Goal: Task Accomplishment & Management: Manage account settings

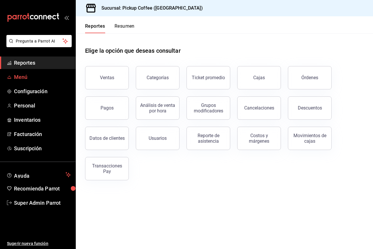
click at [23, 81] on span "Menú" at bounding box center [42, 77] width 57 height 8
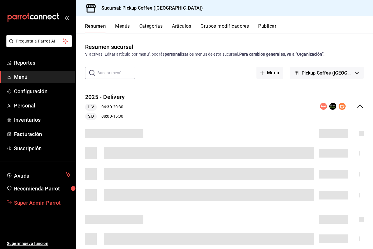
click at [35, 202] on span "Super Admin Parrot" at bounding box center [42, 203] width 57 height 8
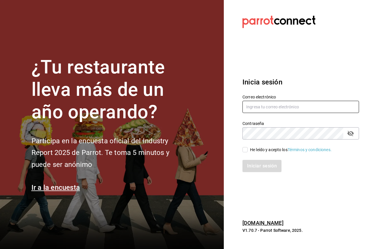
click at [268, 109] on input "text" at bounding box center [301, 107] width 117 height 12
paste input "[EMAIL_ADDRESS][DOMAIN_NAME]"
type input "[EMAIL_ADDRESS][DOMAIN_NAME]"
click at [257, 148] on div "He leído y acepto los Términos y condiciones." at bounding box center [291, 150] width 82 height 6
click at [248, 148] on input "He leído y acepto los Términos y condiciones." at bounding box center [245, 149] width 5 height 5
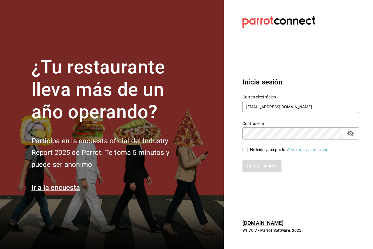
checkbox input "true"
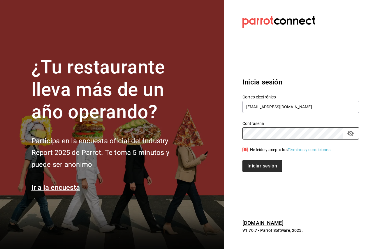
click at [249, 163] on button "Iniciar sesión" at bounding box center [263, 166] width 40 height 12
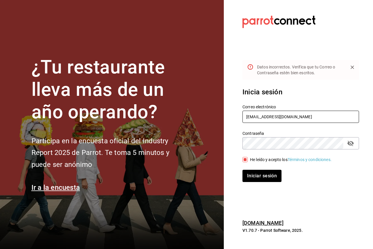
click at [285, 118] on input "[EMAIL_ADDRESS][DOMAIN_NAME]" at bounding box center [301, 117] width 117 height 12
click at [248, 116] on input "[EMAIL_ADDRESS][DOMAIN_NAME]" at bounding box center [301, 117] width 117 height 12
click at [270, 114] on input "[EMAIL_ADDRESS][DOMAIN_NAME]" at bounding box center [301, 117] width 117 height 12
click at [271, 114] on input "[EMAIL_ADDRESS][DOMAIN_NAME]" at bounding box center [301, 117] width 117 height 12
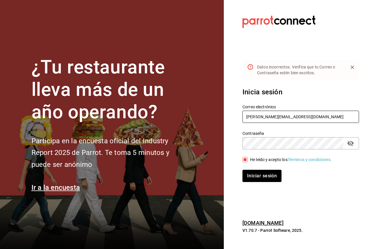
type input "dylan@parrotsoftware.io"
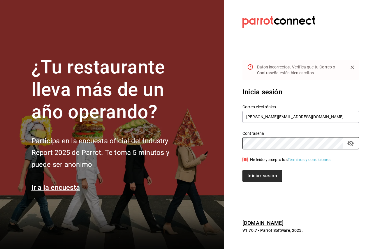
click at [264, 179] on button "Iniciar sesión" at bounding box center [263, 176] width 40 height 12
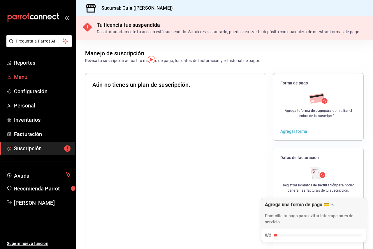
click at [34, 80] on span "Menú" at bounding box center [42, 77] width 57 height 8
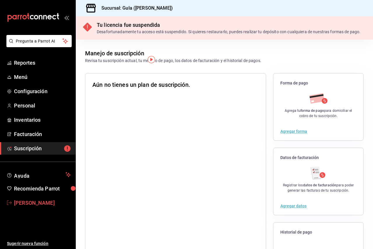
click at [31, 200] on span "[PERSON_NAME]" at bounding box center [42, 203] width 57 height 8
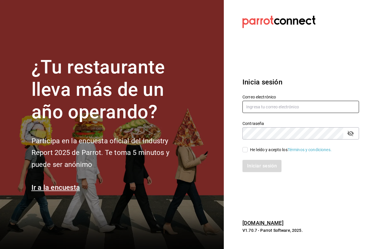
click at [268, 108] on input "text" at bounding box center [301, 107] width 117 height 12
type input "dylan@parrotsoftware.io"
click at [251, 150] on div "He leído y acepto los Términos y condiciones." at bounding box center [291, 150] width 82 height 6
click at [248, 150] on input "He leído y acepto los Términos y condiciones." at bounding box center [245, 149] width 5 height 5
checkbox input "true"
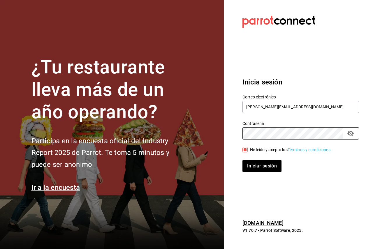
click at [243, 160] on button "Iniciar sesión" at bounding box center [262, 166] width 39 height 12
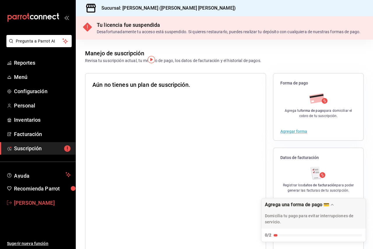
click at [40, 207] on span "[PERSON_NAME]" at bounding box center [42, 203] width 57 height 8
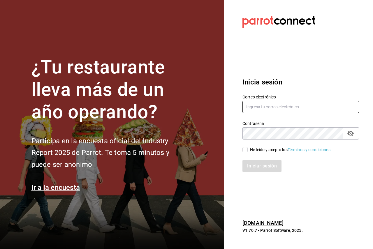
click at [255, 103] on input "text" at bounding box center [301, 107] width 117 height 12
paste input "lhea@bistro.com"
type input "lhea@bistro.com"
click at [229, 138] on section "Datos incorrectos. Verifica que tu Correo o Contraseña estén bien escritos. Ini…" at bounding box center [298, 124] width 149 height 249
click at [245, 149] on input "He leído y acepto los Términos y condiciones." at bounding box center [245, 149] width 5 height 5
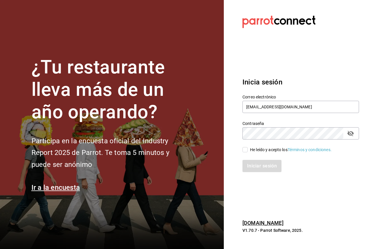
checkbox input "true"
click at [257, 166] on button "Iniciar sesión" at bounding box center [263, 166] width 40 height 12
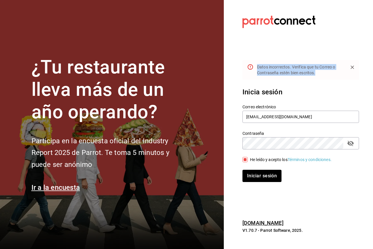
drag, startPoint x: 320, startPoint y: 74, endPoint x: 257, endPoint y: 67, distance: 63.0
click at [257, 67] on div "Datos incorrectos. Verifica que tu Correo o Contraseña estén bien escritos." at bounding box center [300, 70] width 86 height 16
click at [250, 67] on icon at bounding box center [250, 67] width 6 height 6
click at [268, 179] on button "Iniciar sesión" at bounding box center [263, 176] width 40 height 12
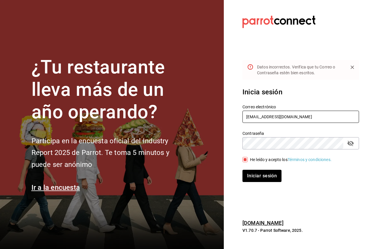
click at [246, 115] on input "[EMAIL_ADDRESS][DOMAIN_NAME]" at bounding box center [301, 117] width 117 height 12
click at [259, 121] on input "[EMAIL_ADDRESS][DOMAIN_NAME]" at bounding box center [301, 117] width 117 height 12
type input "dylan@parrotsoftware.io"
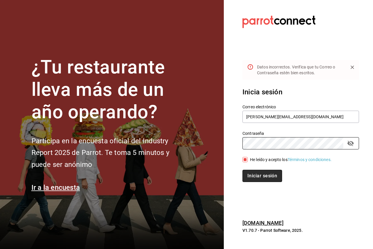
click at [260, 176] on button "Iniciar sesión" at bounding box center [263, 176] width 40 height 12
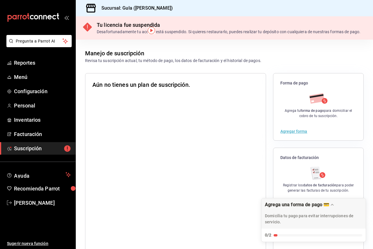
scroll to position [29, 0]
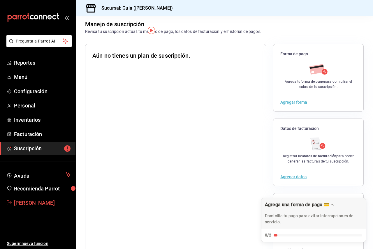
click at [36, 200] on span "[PERSON_NAME]" at bounding box center [42, 203] width 57 height 8
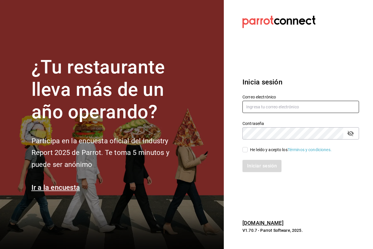
click at [270, 106] on input "text" at bounding box center [301, 107] width 117 height 12
click at [256, 107] on input "text" at bounding box center [301, 107] width 117 height 12
type input "[PERSON_NAME][EMAIL_ADDRESS][DOMAIN_NAME]"
click at [255, 146] on div "He leído y acepto los Términos y condiciones." at bounding box center [298, 146] width 124 height 13
click at [255, 147] on div "He leído y acepto los Términos y condiciones." at bounding box center [291, 150] width 82 height 6
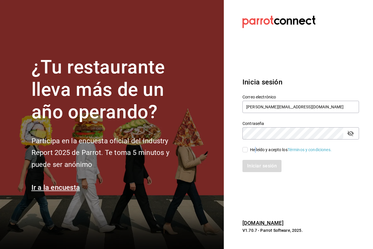
click at [248, 147] on input "He leído y acepto los Términos y condiciones." at bounding box center [245, 149] width 5 height 5
checkbox input "true"
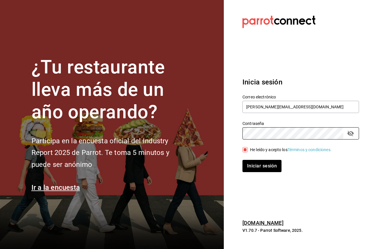
click at [243, 160] on button "Iniciar sesión" at bounding box center [262, 166] width 39 height 12
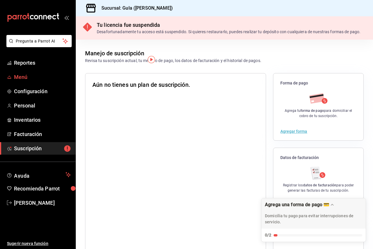
click at [30, 76] on span "Menú" at bounding box center [42, 77] width 57 height 8
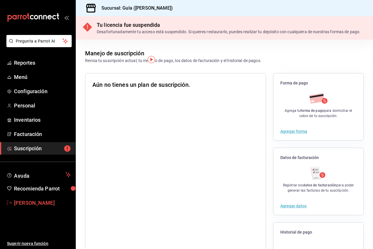
click at [43, 201] on span "Dylan Diaz" at bounding box center [42, 203] width 57 height 8
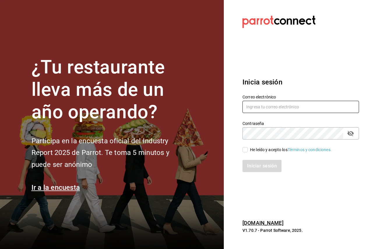
click at [280, 111] on input "text" at bounding box center [301, 107] width 117 height 12
paste input "[EMAIL_ADDRESS][DOMAIN_NAME]"
type input "[EMAIL_ADDRESS][DOMAIN_NAME]"
drag, startPoint x: 246, startPoint y: 151, endPoint x: 256, endPoint y: 142, distance: 13.6
click at [246, 151] on input "He leído y acepto los Términos y condiciones." at bounding box center [245, 149] width 5 height 5
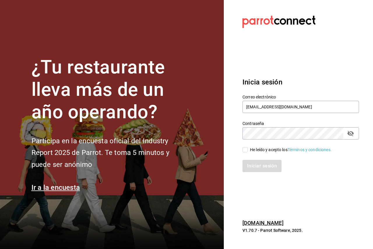
checkbox input "true"
click at [351, 134] on icon "passwordField" at bounding box center [351, 134] width 6 height 6
click at [270, 171] on button "Iniciar sesión" at bounding box center [263, 166] width 40 height 12
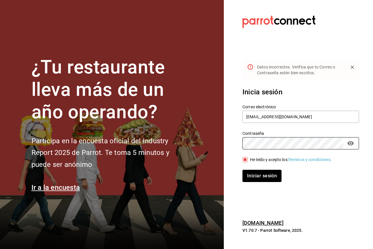
click at [220, 142] on div "¿Tu restaurante lleva más de un año operando? Participa en la encuesta oficial …" at bounding box center [186, 124] width 373 height 249
click at [243, 170] on button "Iniciar sesión" at bounding box center [262, 176] width 39 height 12
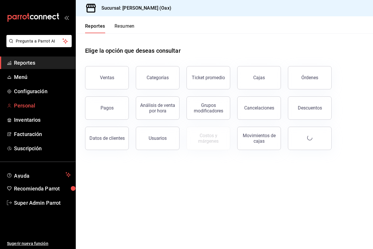
click at [36, 108] on span "Personal" at bounding box center [42, 106] width 57 height 8
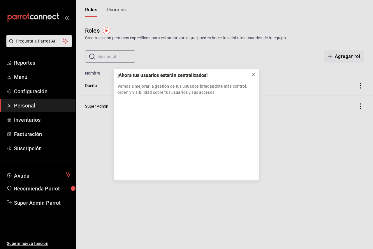
click at [255, 74] on icon at bounding box center [253, 74] width 5 height 5
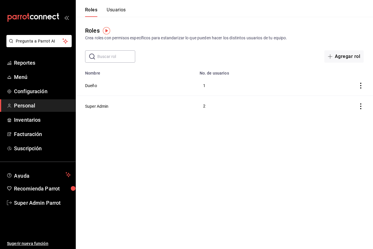
click at [109, 10] on button "Usuarios" at bounding box center [116, 12] width 19 height 10
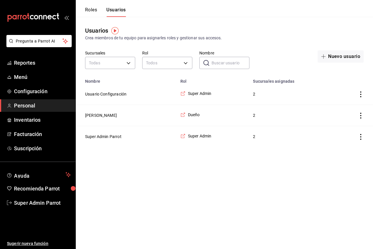
click at [108, 134] on td "Super Admin Parrot" at bounding box center [126, 136] width 101 height 21
click at [107, 135] on button "Super Admin Parrot" at bounding box center [103, 137] width 36 height 6
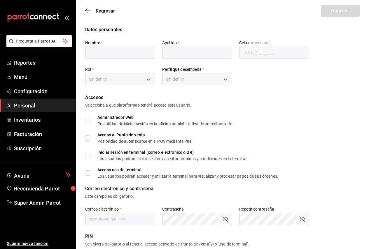
type input "Super Admin"
type input "Parrot"
checkbox input "true"
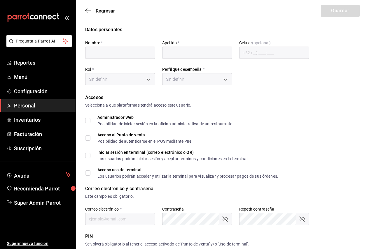
checkbox input "true"
type input "[EMAIL_ADDRESS][DOMAIN_NAME]"
type input "945507"
type input "19f05d49-f3a9-4304-b214-84534dd3966e"
type input "UNDEFINED"
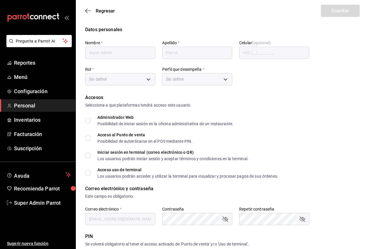
checkbox input "true"
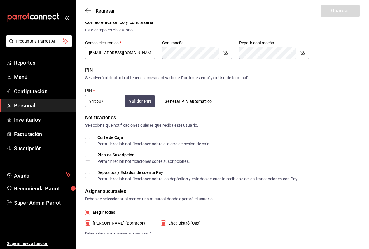
scroll to position [170, 0]
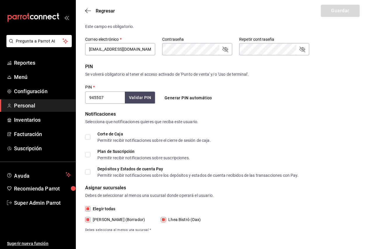
click at [129, 222] on span "[PERSON_NAME] (Borrador)" at bounding box center [117, 220] width 55 height 6
click at [90, 222] on input "[PERSON_NAME] (Borrador)" at bounding box center [87, 219] width 5 height 5
checkbox input "false"
click at [334, 12] on button "Guardar" at bounding box center [340, 11] width 39 height 12
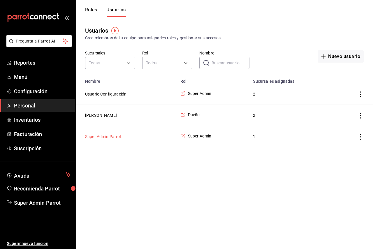
click at [119, 137] on button "Super Admin Parrot" at bounding box center [103, 137] width 36 height 6
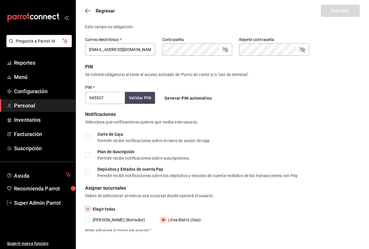
scroll to position [170, 0]
click at [99, 15] on div "Regresar Guardar" at bounding box center [222, 11] width 293 height 22
click at [99, 11] on span "Regresar" at bounding box center [105, 11] width 19 height 6
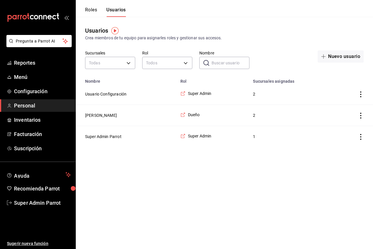
click at [94, 9] on button "Roles" at bounding box center [91, 12] width 12 height 10
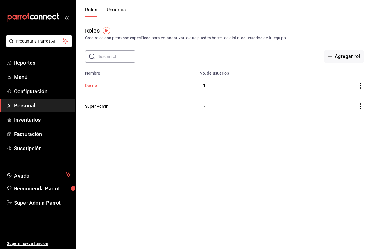
click at [93, 87] on button "Dueño" at bounding box center [91, 86] width 12 height 6
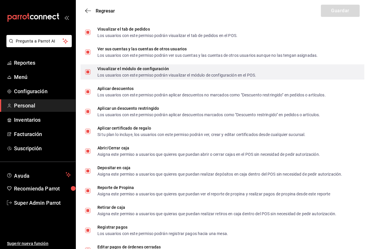
scroll to position [553, 0]
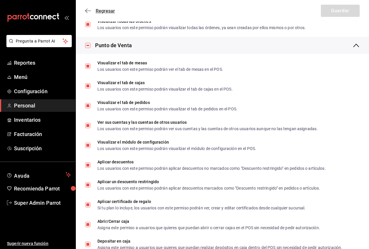
click at [92, 12] on span "Regresar" at bounding box center [100, 11] width 30 height 6
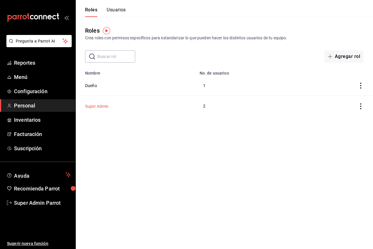
click at [105, 106] on button "Super Admin" at bounding box center [97, 107] width 24 height 6
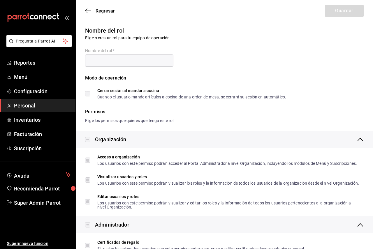
type input "Super Admin"
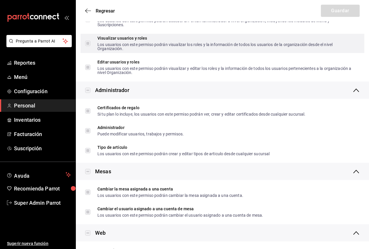
scroll to position [146, 0]
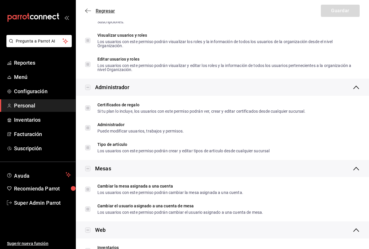
click at [90, 10] on icon "button" at bounding box center [88, 10] width 6 height 5
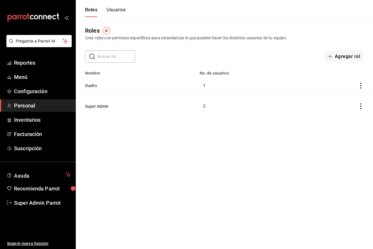
click at [118, 12] on button "Usuarios" at bounding box center [116, 12] width 19 height 10
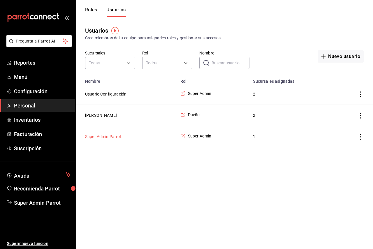
click at [119, 139] on button "Super Admin Parrot" at bounding box center [103, 137] width 36 height 6
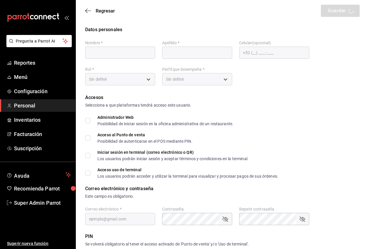
type input "Super Admin"
type input "Parrot"
checkbox input "true"
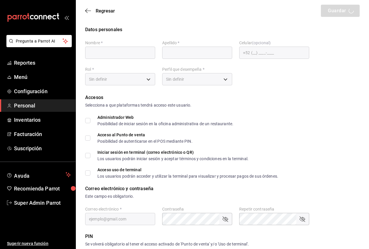
checkbox input "true"
type input "[EMAIL_ADDRESS][DOMAIN_NAME]"
type input "945507"
type input "19f05d49-f3a9-4304-b214-84534dd3966e"
type input "UNDEFINED"
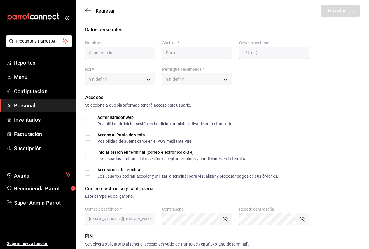
checkbox input "true"
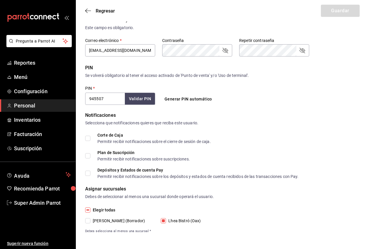
scroll to position [170, 0]
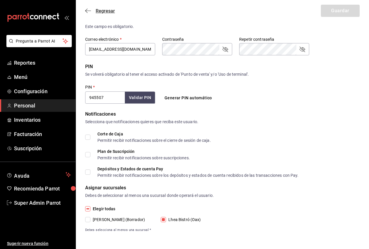
click at [88, 11] on icon "button" at bounding box center [88, 10] width 6 height 5
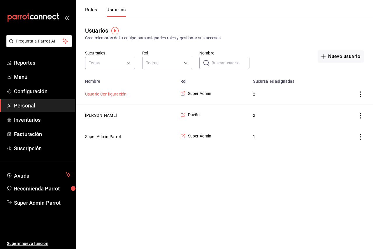
click at [113, 94] on button "Usuario Configuración" at bounding box center [105, 94] width 41 height 6
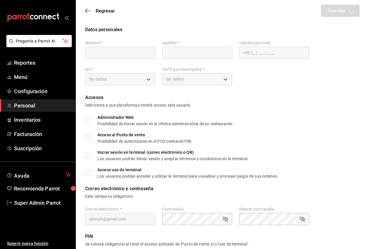
type input "Usuario"
type input "Configuración"
checkbox input "true"
type input "[EMAIL_ADDRESS][DOMAIN_NAME]"
type input "12345"
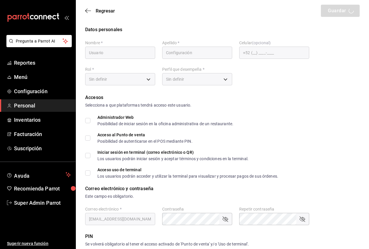
type input "19f05d49-f3a9-4304-b214-84534dd3966e"
type input "UNDEFINED"
checkbox input "true"
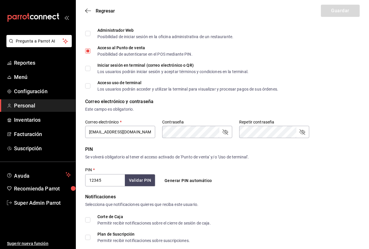
scroll to position [88, 0]
click at [90, 11] on icon "button" at bounding box center [88, 10] width 6 height 5
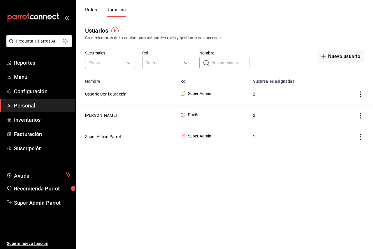
click at [115, 134] on td "Super Admin Parrot" at bounding box center [126, 136] width 101 height 21
click at [115, 136] on button "Super Admin Parrot" at bounding box center [103, 137] width 36 height 6
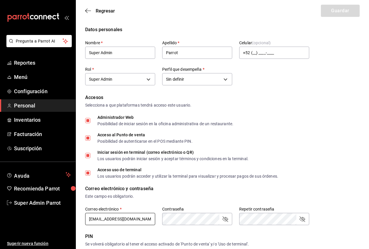
click at [112, 217] on input "[EMAIL_ADDRESS][DOMAIN_NAME]" at bounding box center [120, 219] width 70 height 12
click at [312, 112] on div "Accesos Selecciona a que plataformas tendrá acceso este usuario. Administrador …" at bounding box center [222, 136] width 274 height 84
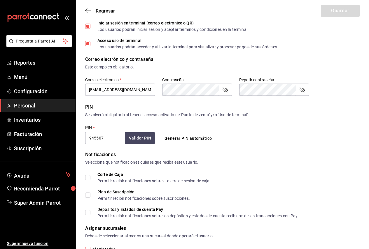
scroll to position [170, 0]
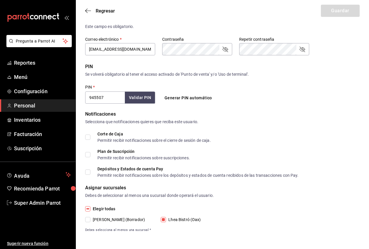
click at [124, 219] on span "[PERSON_NAME] (Borrador)" at bounding box center [117, 220] width 55 height 6
click at [90, 219] on input "[PERSON_NAME] (Borrador)" at bounding box center [87, 219] width 5 height 5
checkbox input "true"
click at [335, 16] on button "Guardar" at bounding box center [340, 11] width 39 height 12
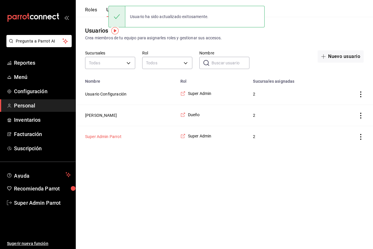
click at [99, 139] on button "Super Admin Parrot" at bounding box center [103, 137] width 36 height 6
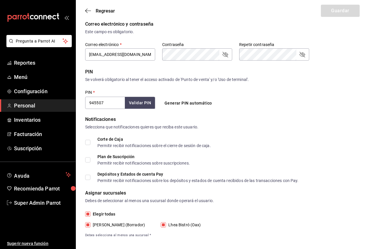
scroll to position [170, 0]
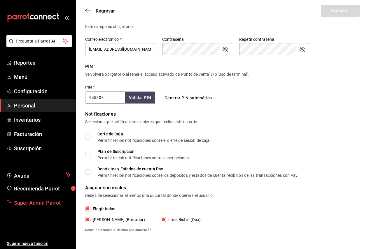
click at [41, 203] on span "Super Admin Parrot" at bounding box center [42, 203] width 57 height 8
